Goal: Transaction & Acquisition: Purchase product/service

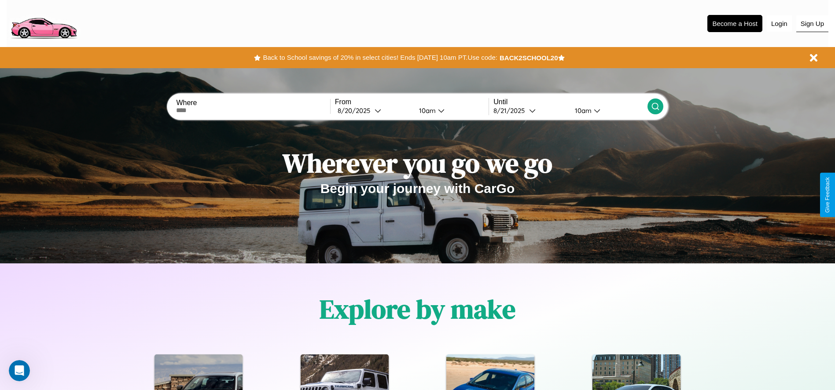
click at [812, 23] on button "Sign Up" at bounding box center [812, 23] width 32 height 17
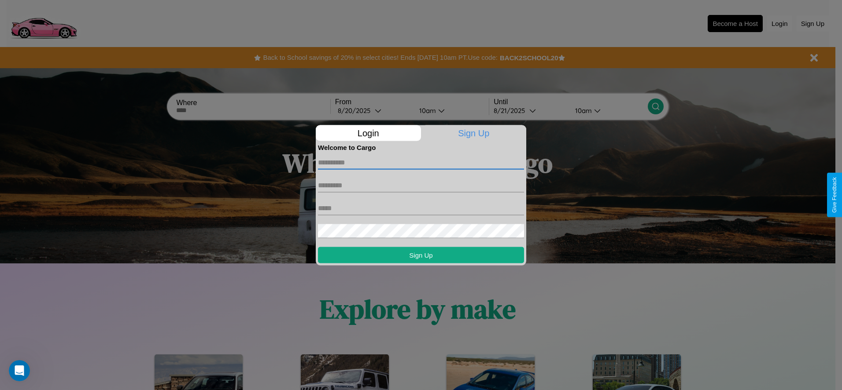
click at [421, 162] on input "text" at bounding box center [421, 162] width 206 height 14
type input "*****"
click at [421, 185] on input "text" at bounding box center [421, 185] width 206 height 14
type input "*****"
click at [421, 208] on input "text" at bounding box center [421, 208] width 206 height 14
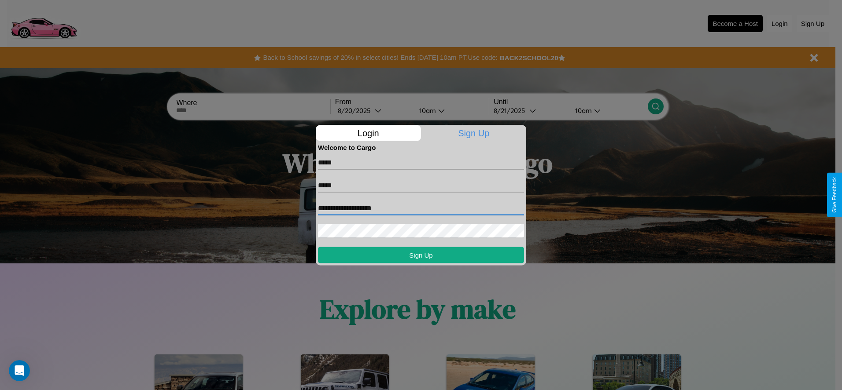
type input "**********"
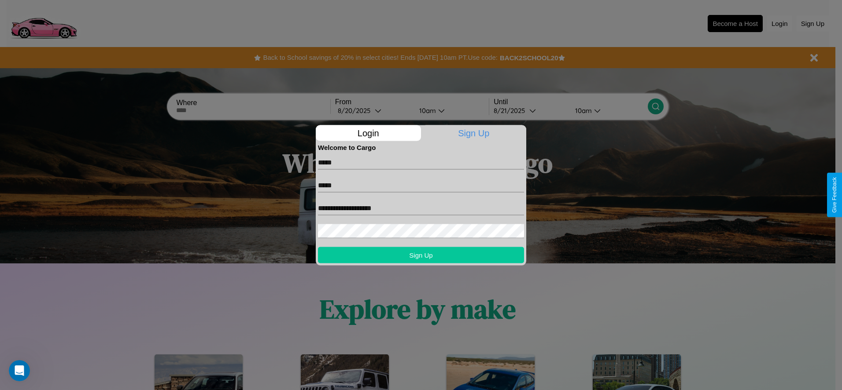
click at [421, 255] on button "Sign Up" at bounding box center [421, 255] width 206 height 16
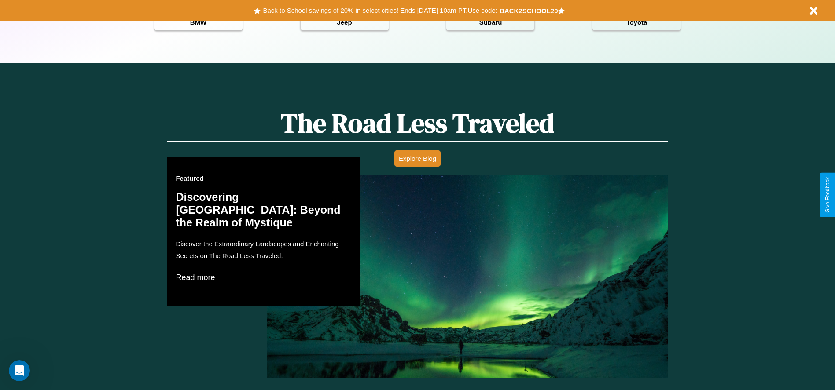
scroll to position [1263, 0]
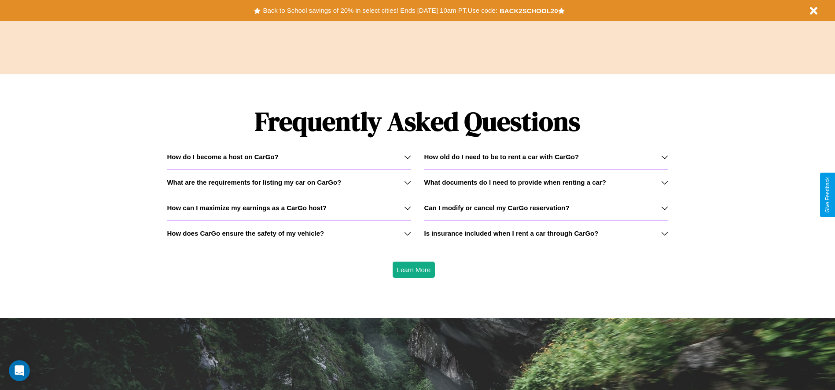
click at [664, 233] on icon at bounding box center [664, 233] width 7 height 7
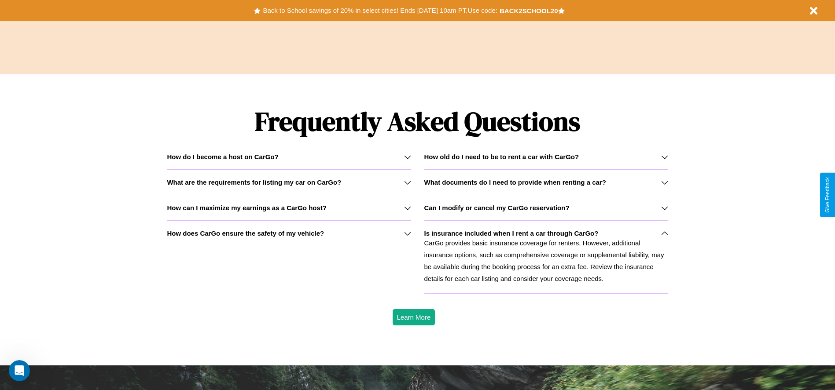
click at [664, 157] on icon at bounding box center [664, 157] width 7 height 7
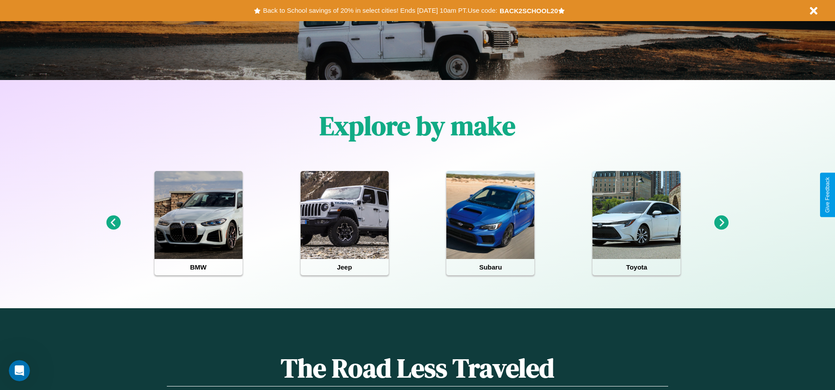
scroll to position [183, 0]
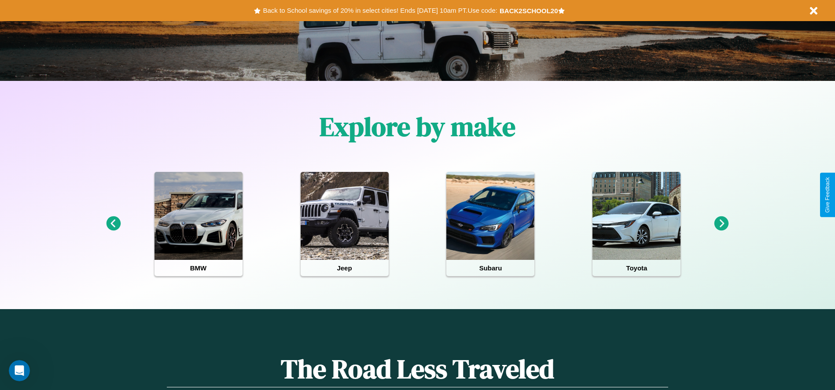
click at [721, 224] on icon at bounding box center [721, 224] width 15 height 15
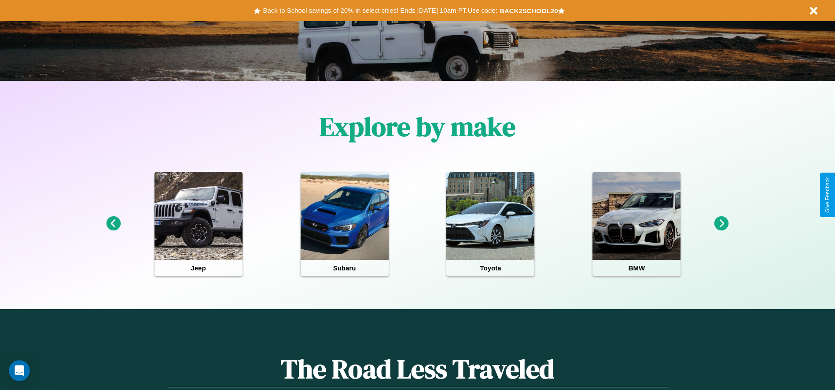
click at [113, 224] on icon at bounding box center [113, 224] width 15 height 15
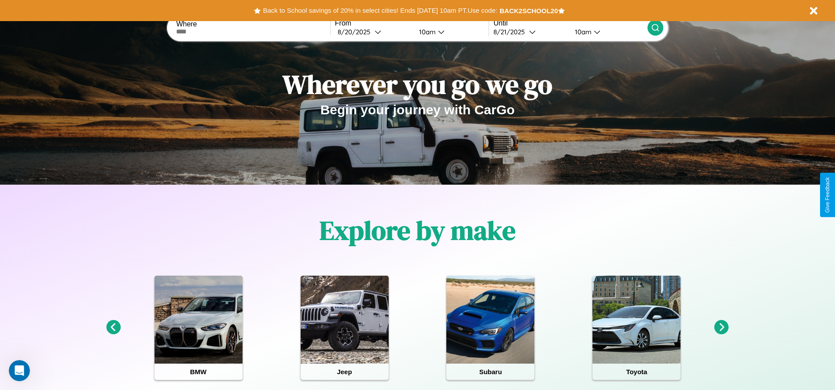
scroll to position [0, 0]
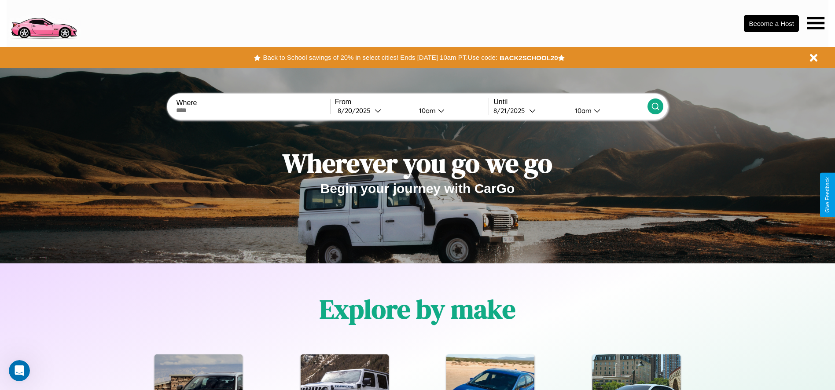
click at [253, 110] on input "text" at bounding box center [253, 110] width 154 height 7
type input "**********"
click at [373, 110] on div "8 / 20 / 2025" at bounding box center [356, 111] width 37 height 8
select select "*"
select select "****"
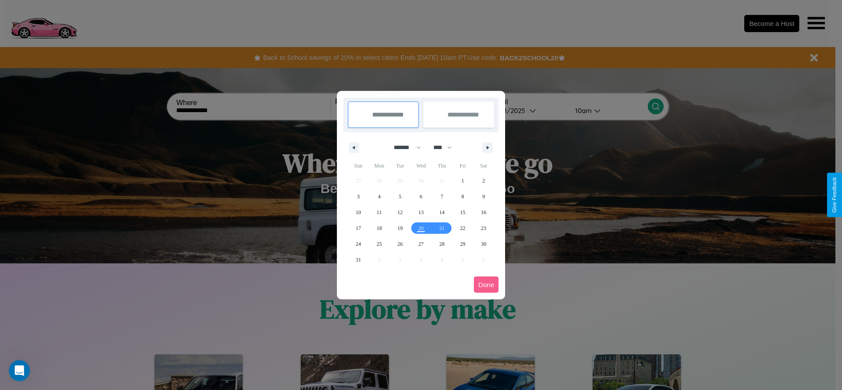
click at [403, 147] on select "******* ******** ***** ***** *** **** **** ****** ********* ******* ******** **…" at bounding box center [405, 147] width 37 height 15
select select "*"
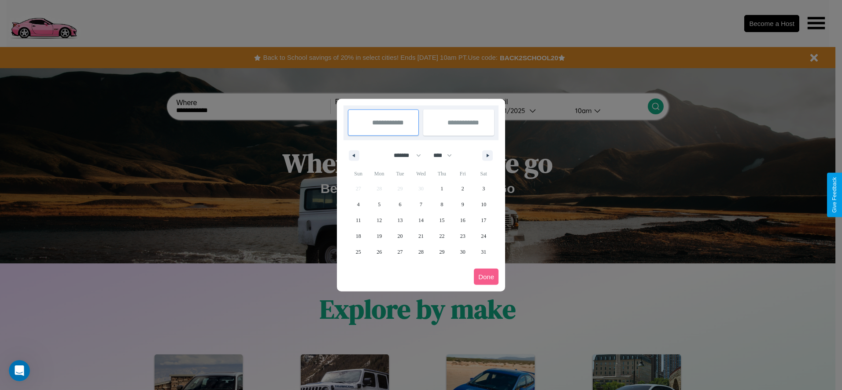
drag, startPoint x: 446, startPoint y: 155, endPoint x: 421, endPoint y: 177, distance: 33.1
click at [446, 155] on select "**** **** **** **** **** **** **** **** **** **** **** **** **** **** **** ****…" at bounding box center [442, 155] width 26 height 15
select select "****"
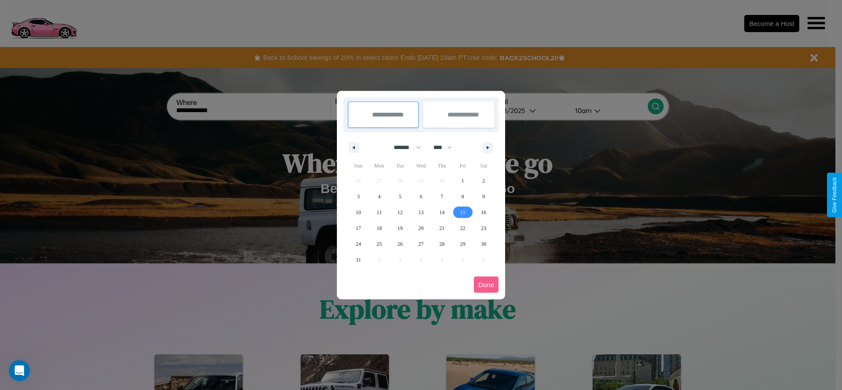
click at [462, 212] on span "15" at bounding box center [462, 213] width 5 height 16
type input "**********"
click at [483, 212] on span "16" at bounding box center [483, 213] width 5 height 16
type input "**********"
click at [486, 285] on button "Done" at bounding box center [486, 285] width 25 height 16
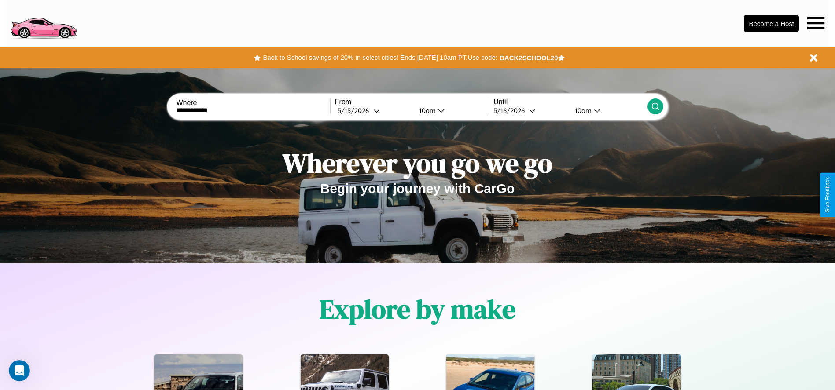
click at [426, 110] on div "10am" at bounding box center [426, 111] width 23 height 8
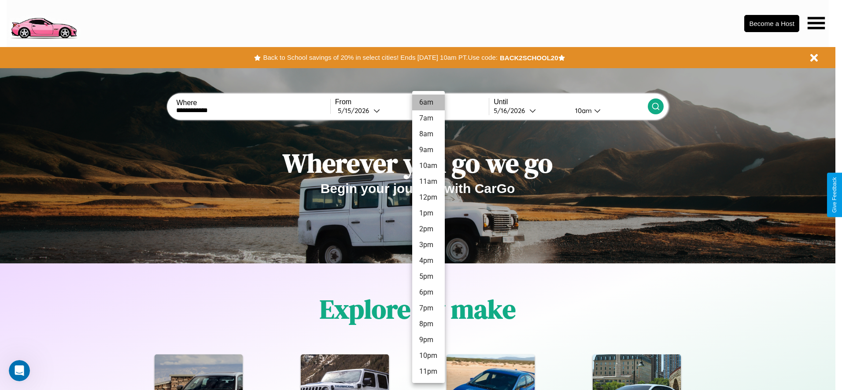
click at [428, 103] on li "6am" at bounding box center [428, 103] width 33 height 16
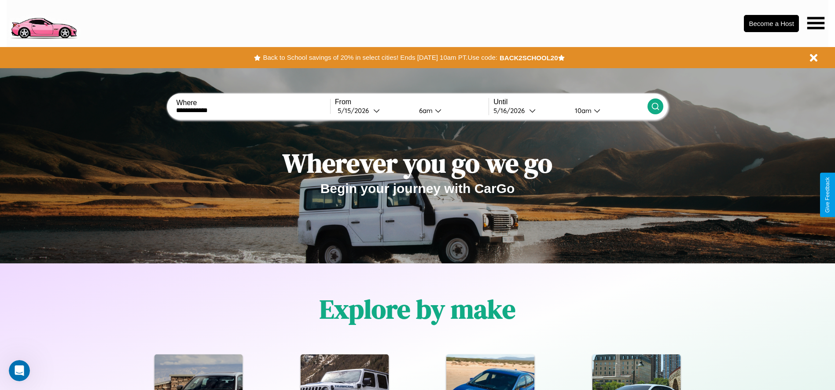
click at [582, 110] on div "10am" at bounding box center [581, 111] width 23 height 8
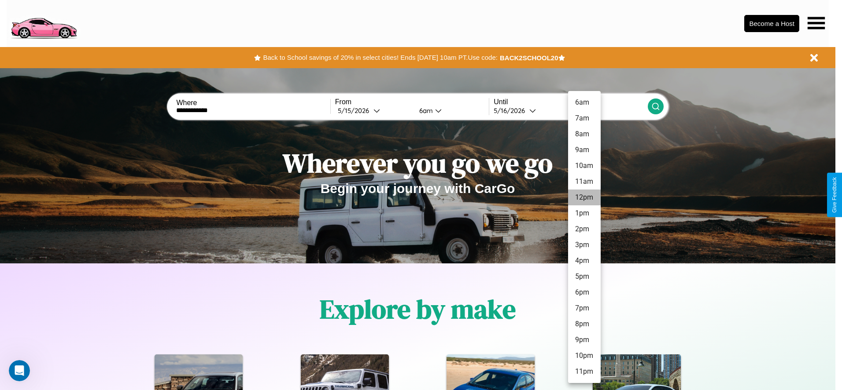
click at [584, 198] on li "12pm" at bounding box center [584, 198] width 33 height 16
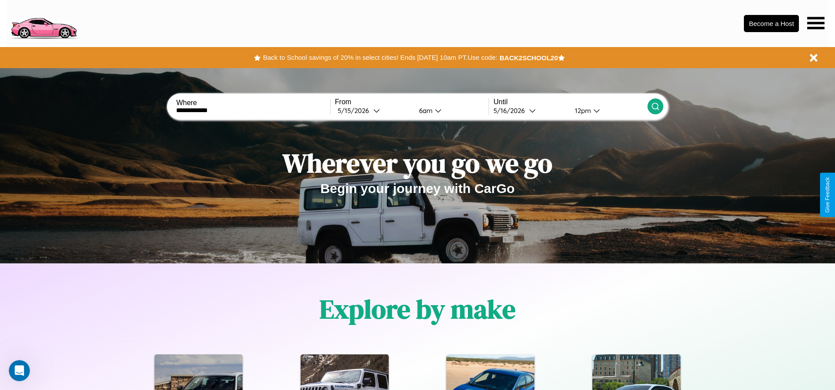
click at [655, 107] on icon at bounding box center [655, 106] width 9 height 9
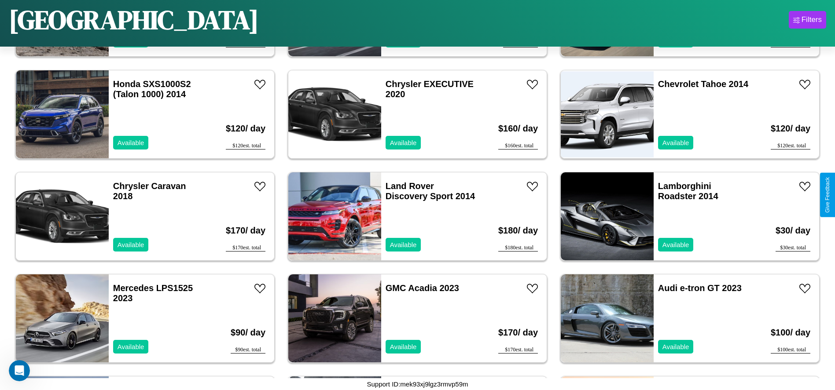
scroll to position [3570, 0]
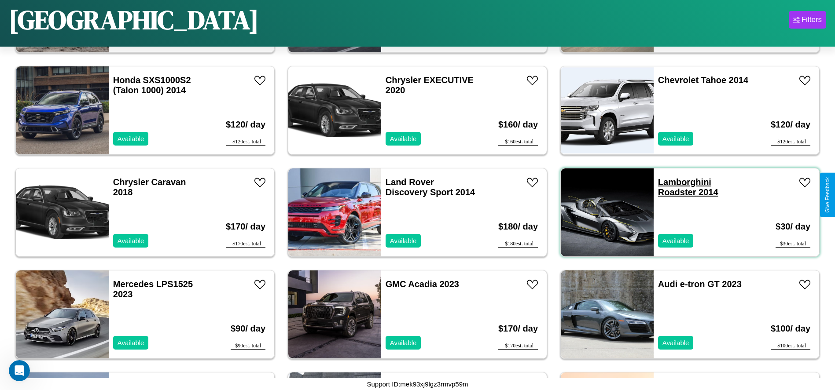
click at [679, 182] on link "Lamborghini Roadster 2014" at bounding box center [688, 187] width 60 height 20
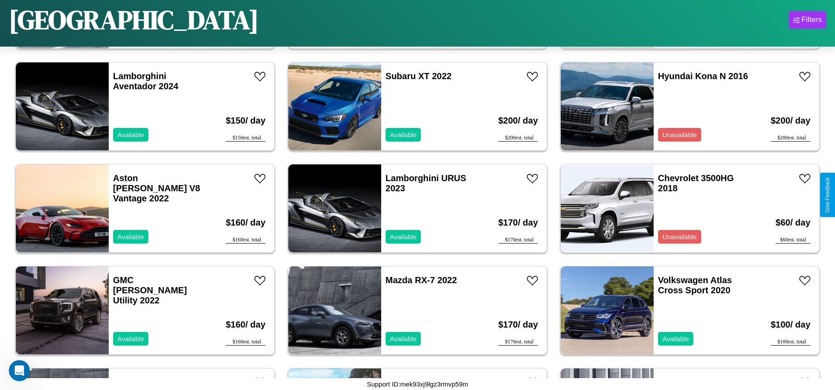
scroll to position [4898, 0]
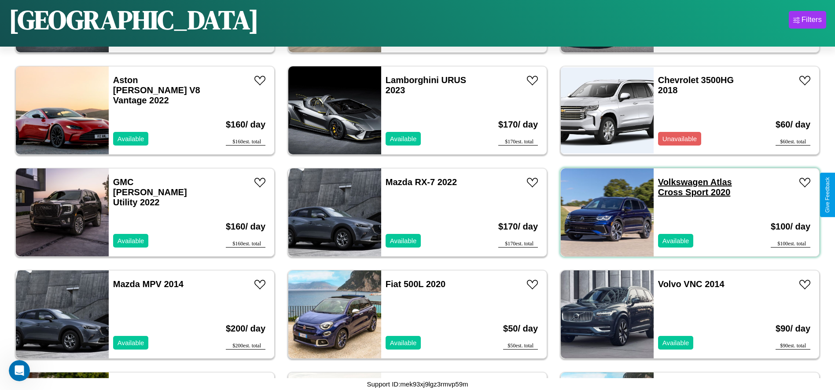
click at [677, 182] on link "Volkswagen Atlas Cross Sport 2020" at bounding box center [695, 187] width 74 height 20
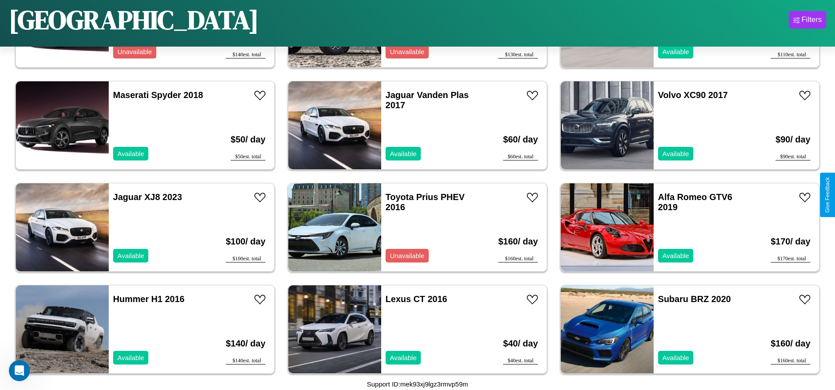
scroll to position [2651, 0]
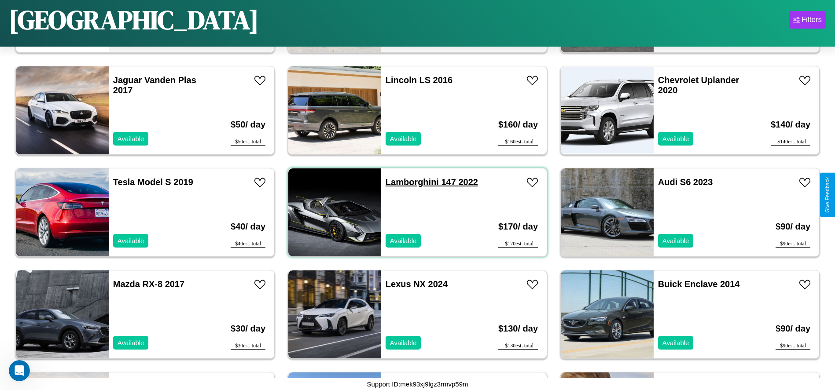
click at [409, 182] on link "Lamborghini 147 2022" at bounding box center [432, 182] width 92 height 10
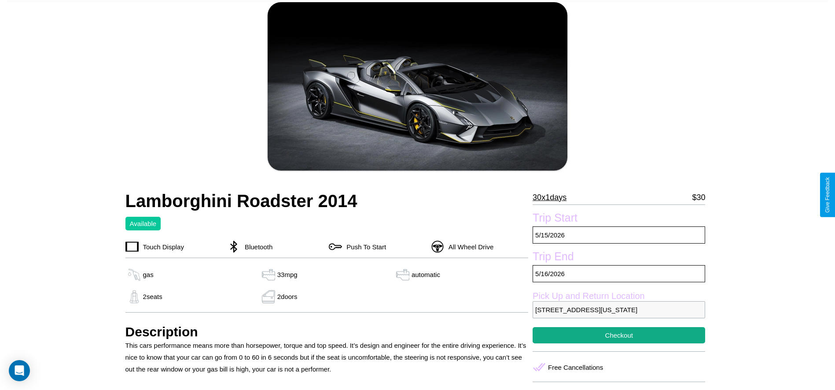
scroll to position [166, 0]
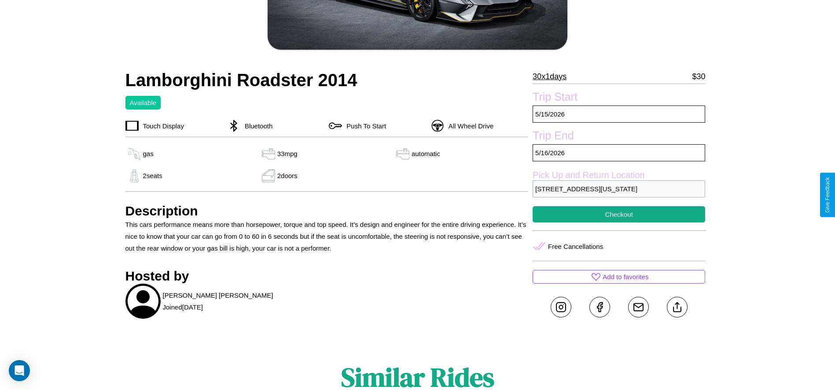
click at [619, 195] on p "[STREET_ADDRESS][US_STATE]" at bounding box center [619, 188] width 173 height 17
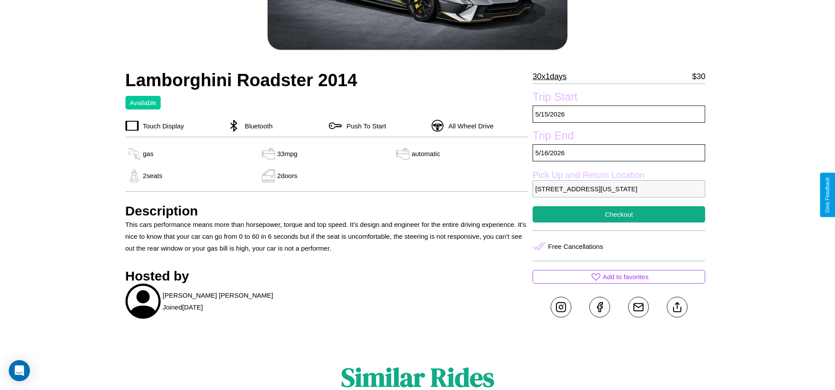
click at [619, 195] on p "[STREET_ADDRESS][US_STATE]" at bounding box center [619, 188] width 173 height 17
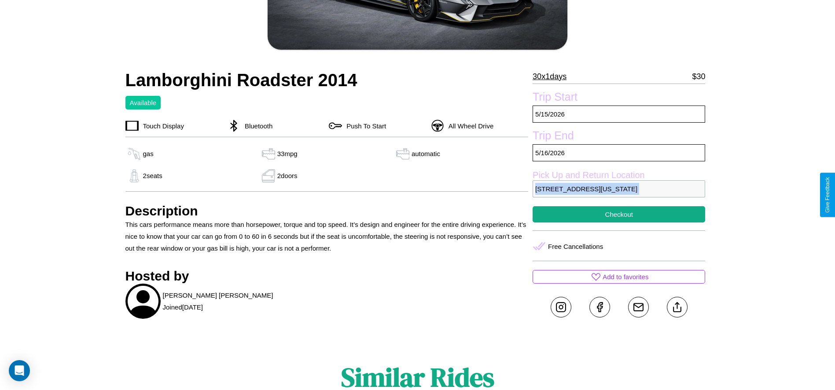
click at [619, 195] on p "[STREET_ADDRESS][US_STATE]" at bounding box center [619, 188] width 173 height 17
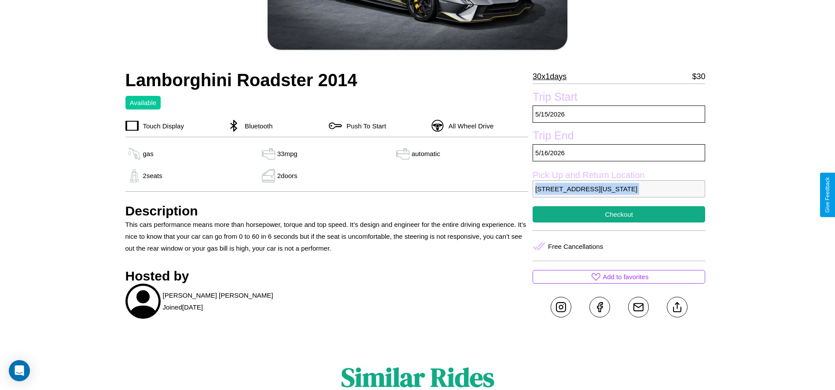
click at [619, 195] on p "[STREET_ADDRESS][US_STATE]" at bounding box center [619, 188] width 173 height 17
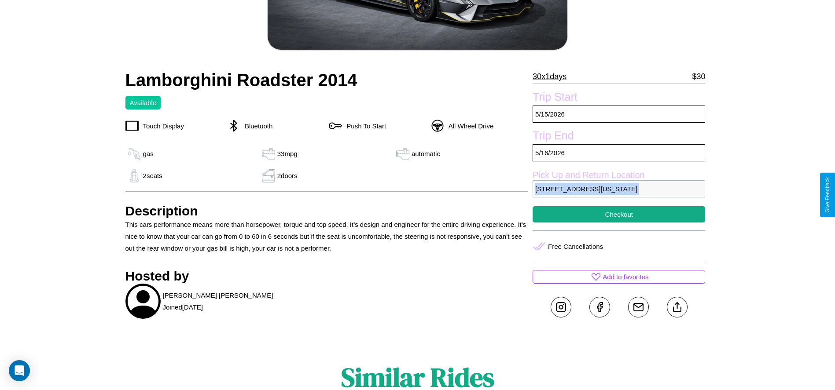
click at [619, 195] on p "[STREET_ADDRESS][US_STATE]" at bounding box center [619, 188] width 173 height 17
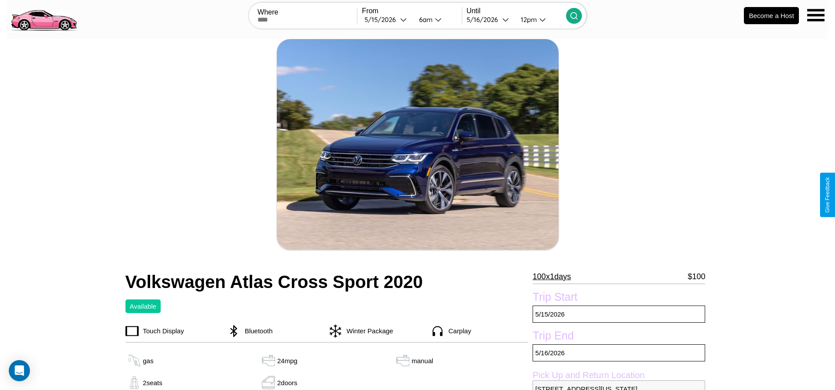
scroll to position [90, 0]
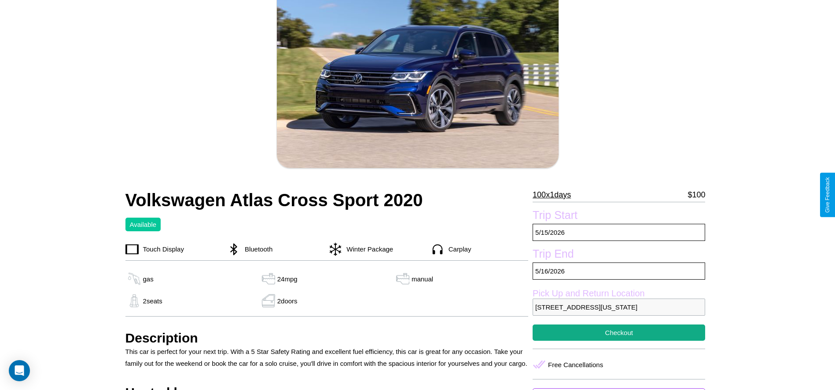
click at [555, 195] on p "100 x 1 days" at bounding box center [552, 195] width 38 height 14
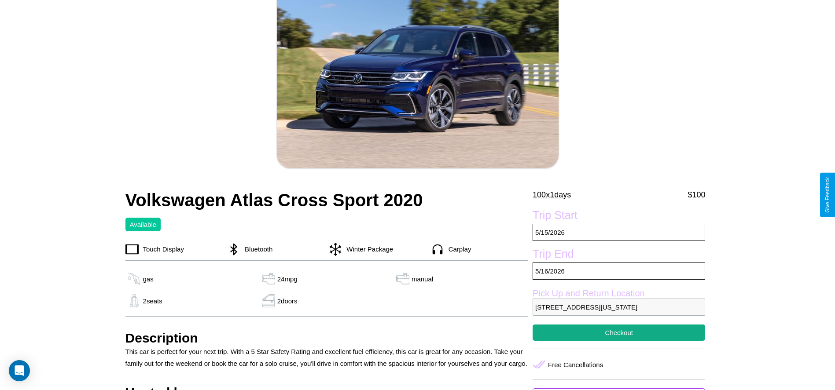
click at [555, 195] on p "100 x 1 days" at bounding box center [552, 195] width 38 height 14
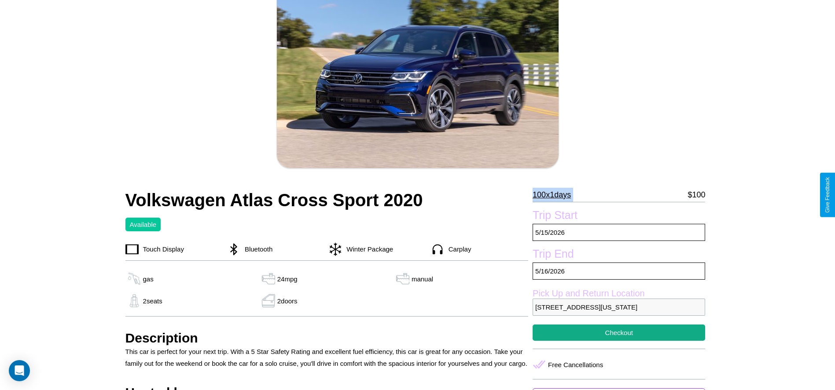
click at [555, 195] on p "100 x 1 days" at bounding box center [552, 195] width 38 height 14
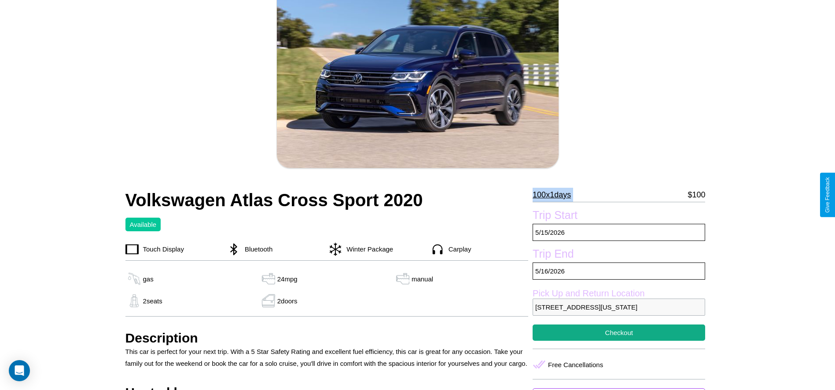
click at [555, 195] on p "100 x 1 days" at bounding box center [552, 195] width 38 height 14
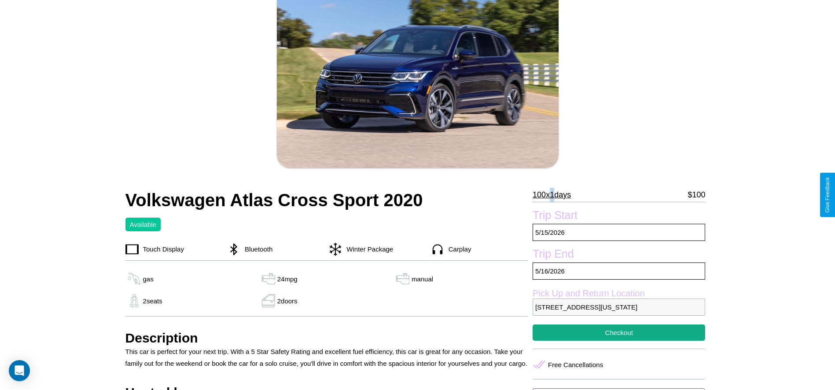
click at [555, 195] on p "100 x 1 days" at bounding box center [552, 195] width 38 height 14
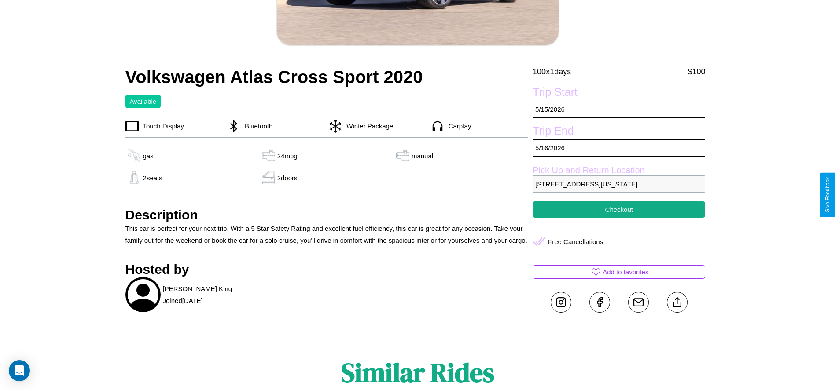
scroll to position [302, 0]
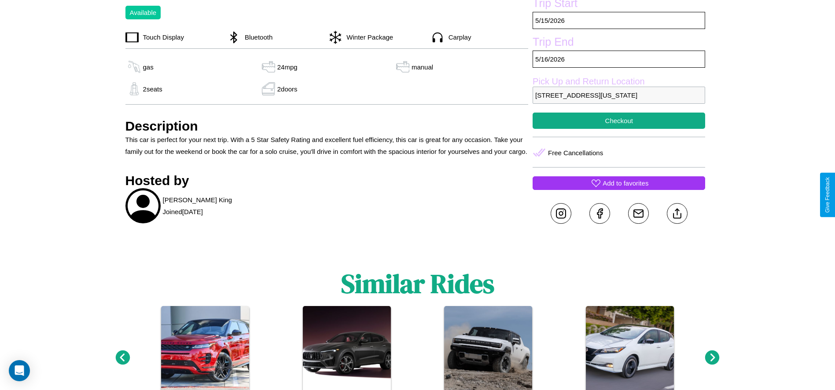
click at [619, 189] on p "Add to favorites" at bounding box center [626, 183] width 46 height 12
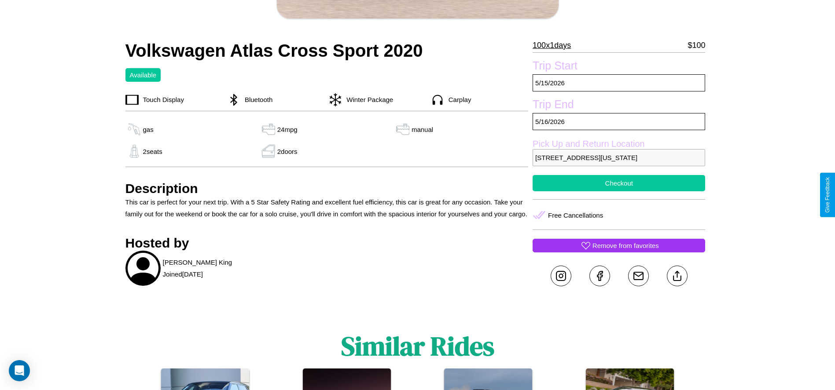
click at [619, 191] on button "Checkout" at bounding box center [619, 183] width 173 height 16
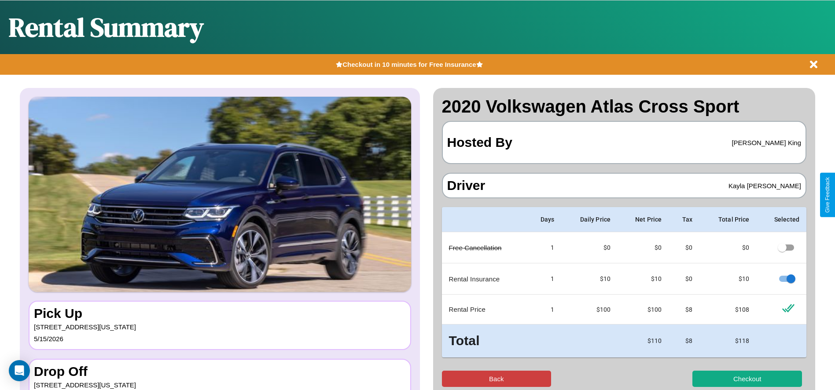
click at [496, 379] on button "Back" at bounding box center [497, 379] width 110 height 16
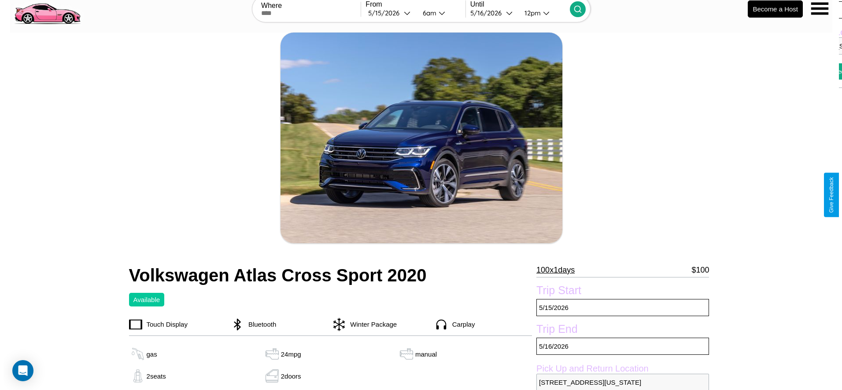
scroll to position [127, 0]
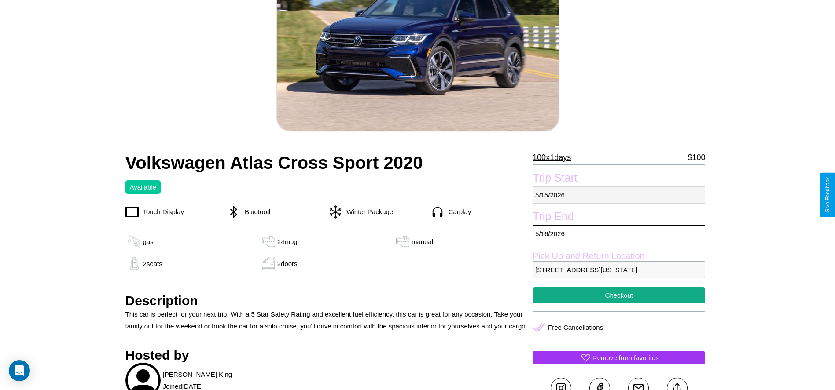
click at [619, 195] on p "5 / 15 / 2026" at bounding box center [619, 195] width 173 height 17
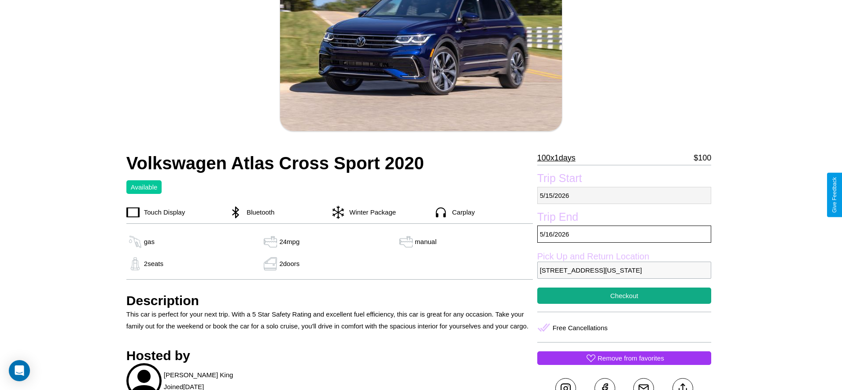
select select "*"
select select "****"
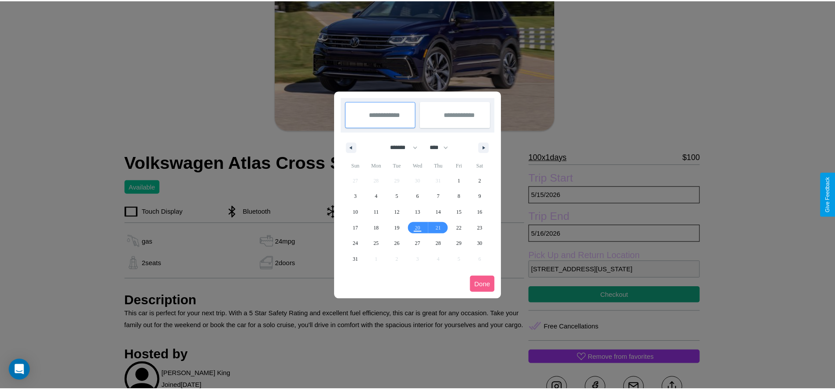
scroll to position [0, 0]
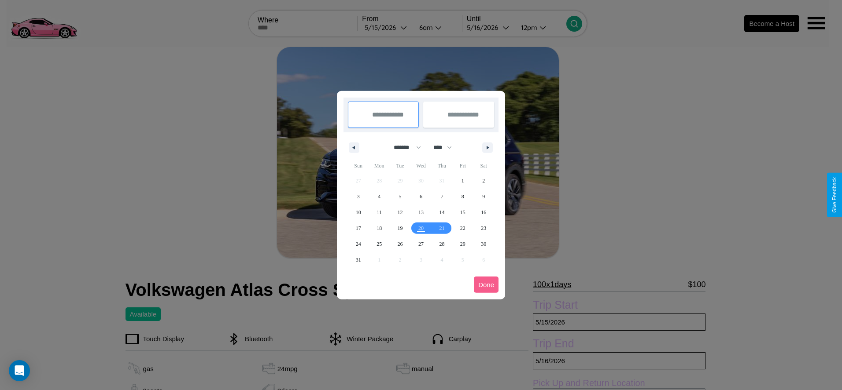
click at [386, 27] on div at bounding box center [421, 195] width 842 height 390
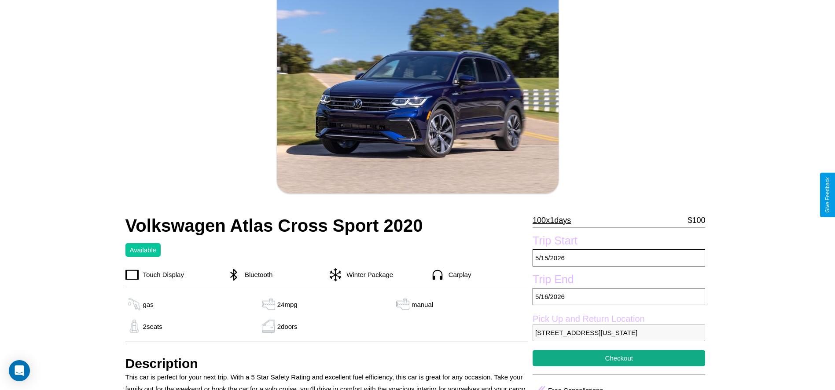
scroll to position [90, 0]
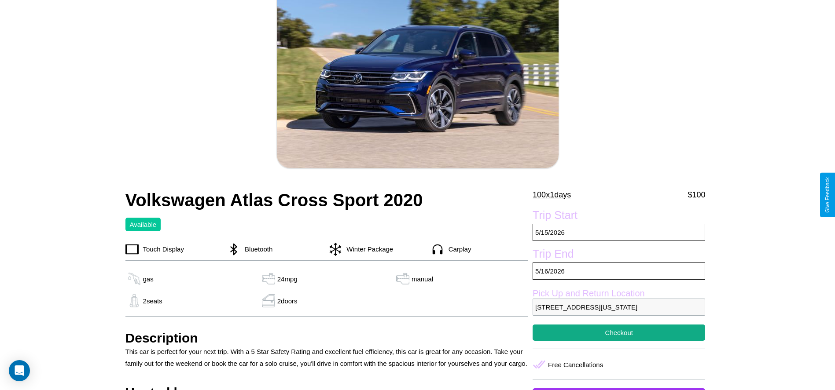
click at [555, 195] on p "100 x 1 days" at bounding box center [552, 195] width 38 height 14
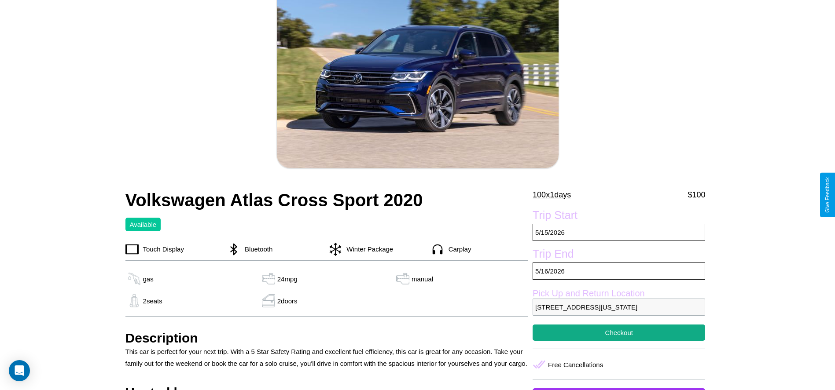
click at [555, 195] on p "100 x 1 days" at bounding box center [552, 195] width 38 height 14
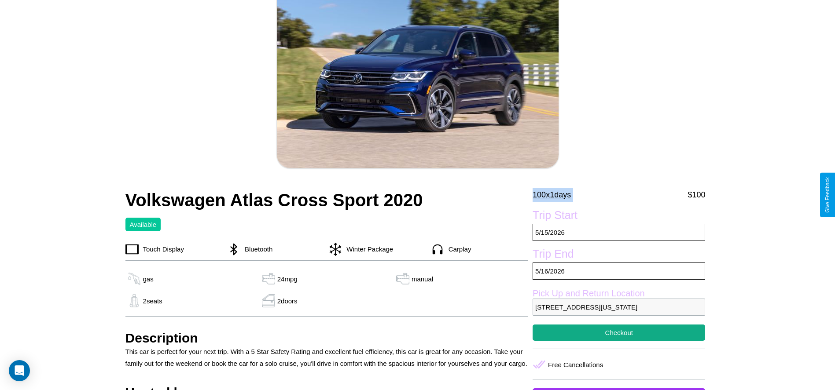
click at [555, 195] on p "100 x 1 days" at bounding box center [552, 195] width 38 height 14
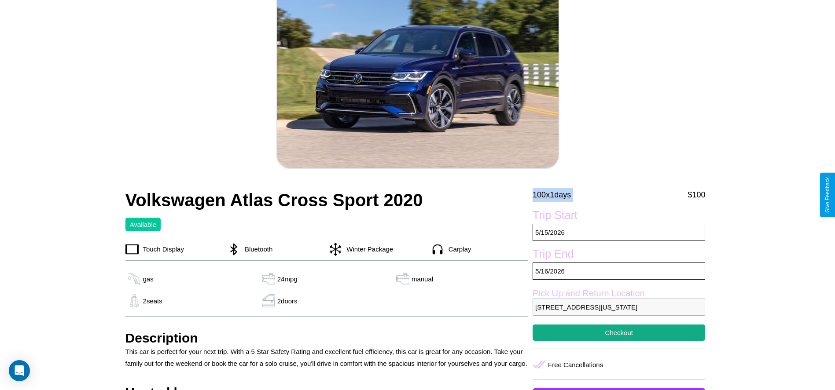
click at [555, 195] on p "100 x 1 days" at bounding box center [552, 195] width 38 height 14
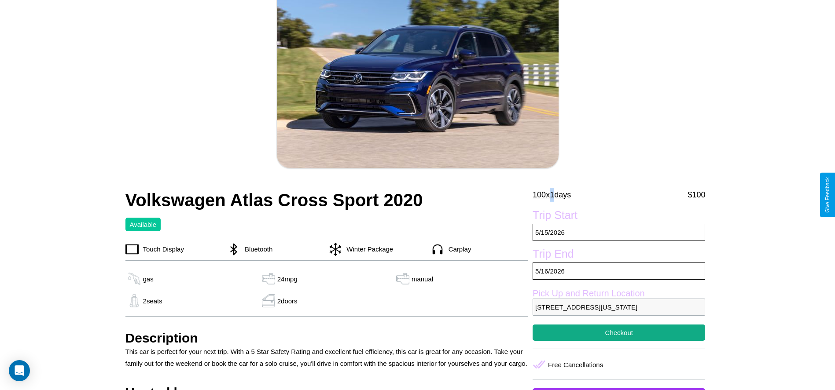
click at [555, 195] on p "100 x 1 days" at bounding box center [552, 195] width 38 height 14
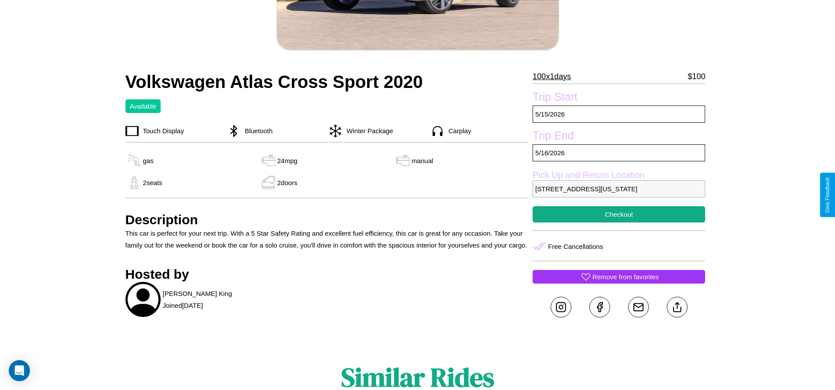
scroll to position [239, 0]
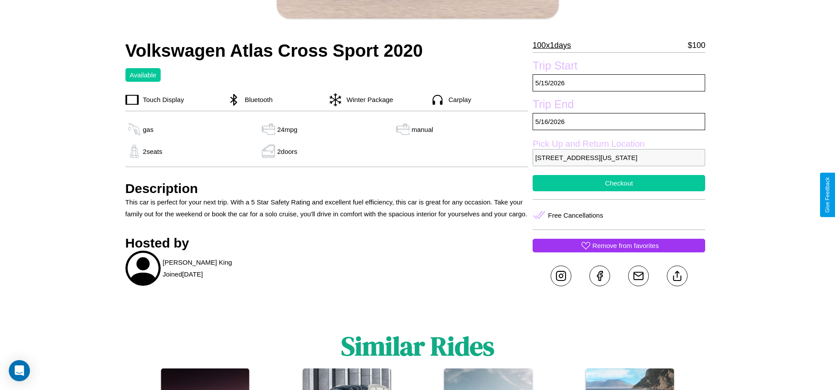
click at [619, 191] on button "Checkout" at bounding box center [619, 183] width 173 height 16
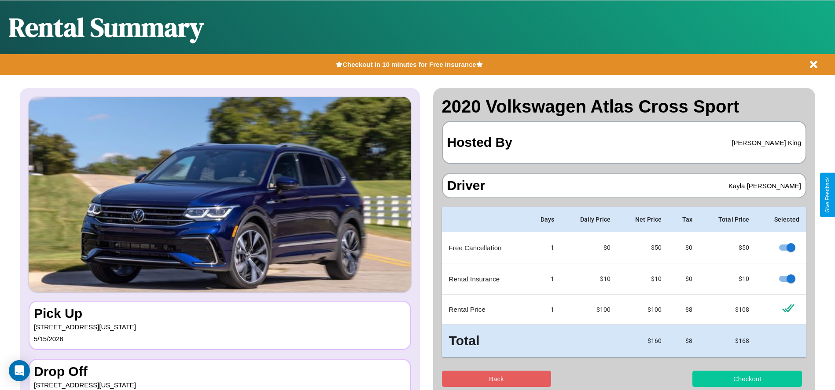
click at [747, 379] on button "Checkout" at bounding box center [747, 379] width 110 height 16
